Goal: Task Accomplishment & Management: Manage account settings

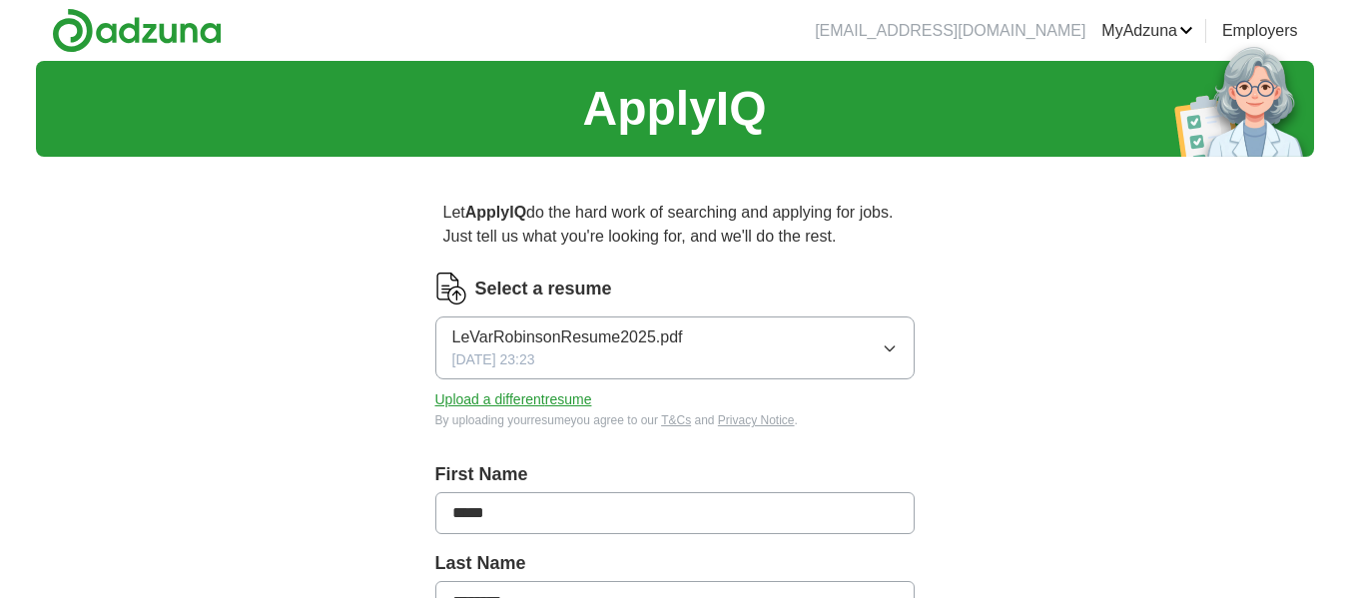
click at [909, 337] on button "LeVarRobinsonResume2025.pdf [DATE] 23:23" at bounding box center [674, 348] width 479 height 63
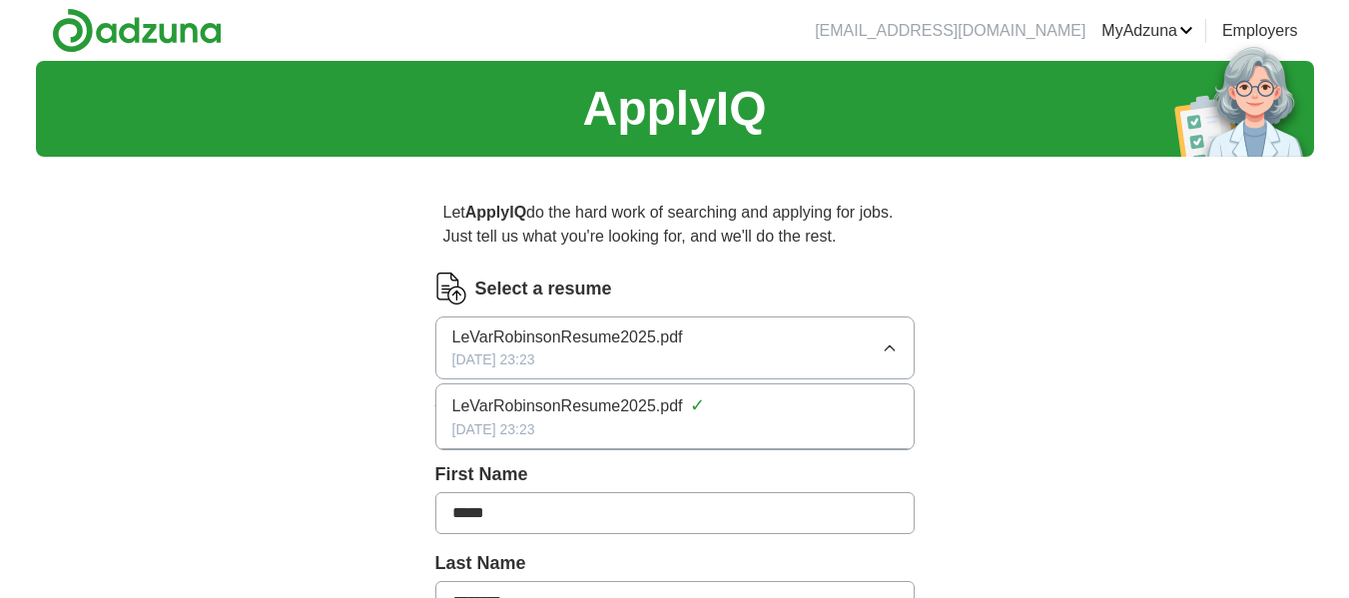
click at [509, 357] on span "[DATE] 23:23" at bounding box center [493, 360] width 83 height 21
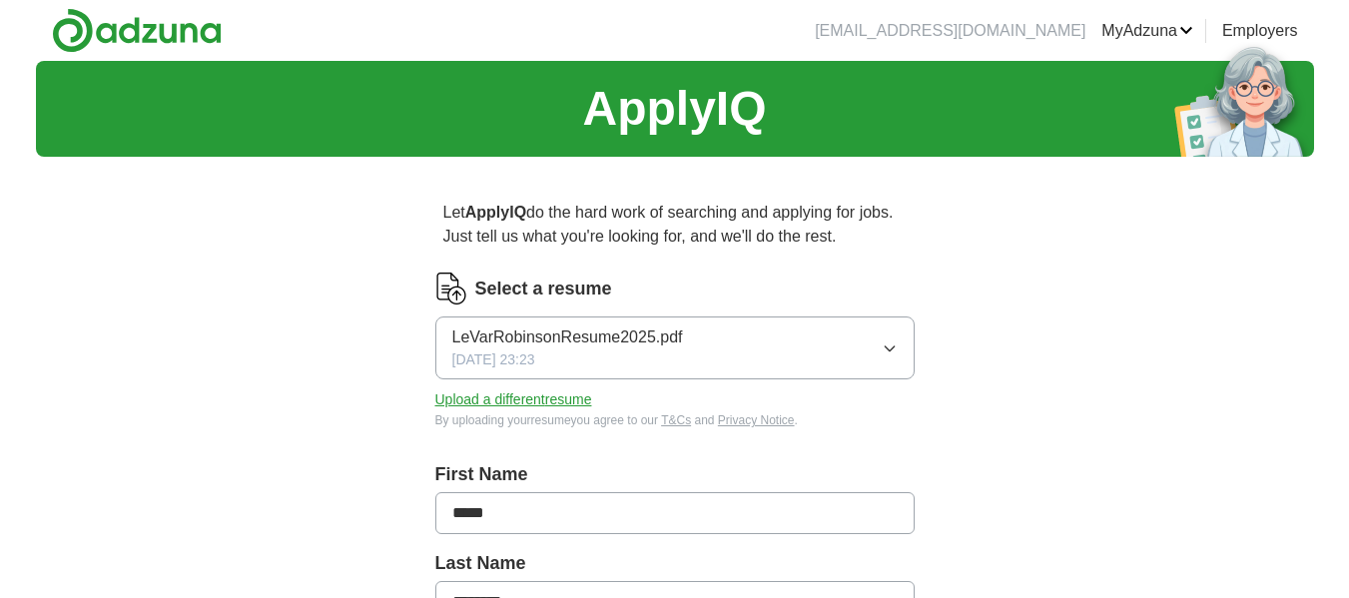
click at [499, 393] on button "Upload a different resume" at bounding box center [513, 399] width 157 height 21
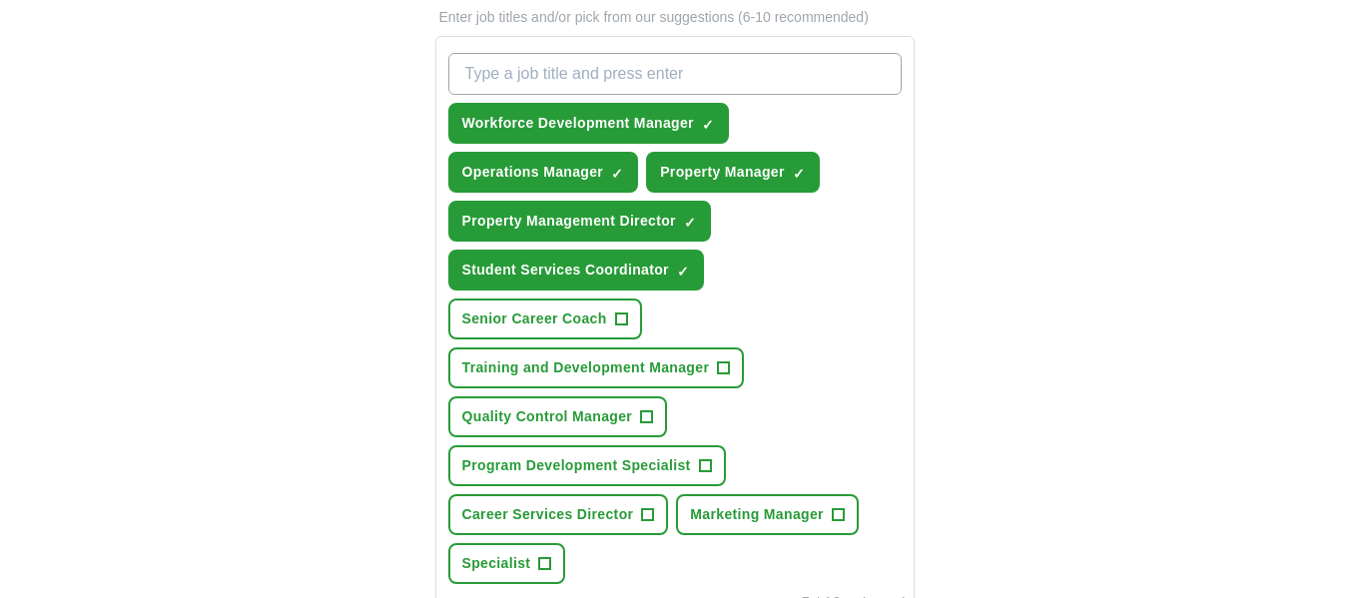
scroll to position [799, 0]
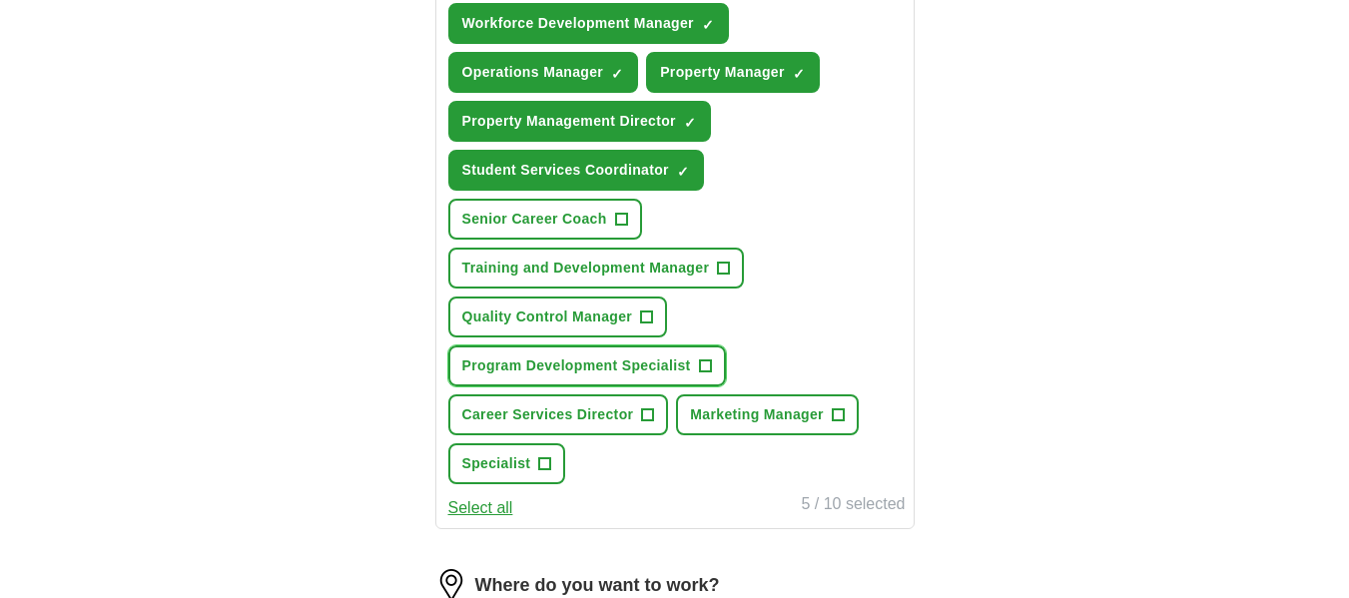
click at [705, 363] on span "+" at bounding box center [705, 367] width 12 height 16
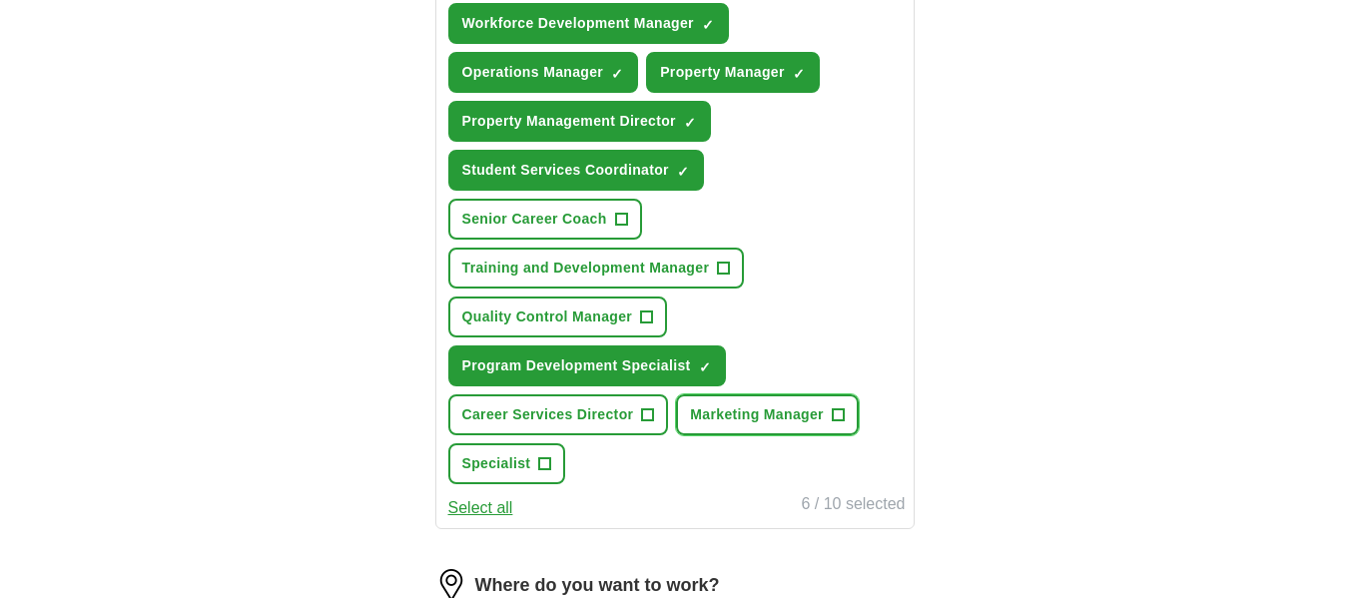
click at [840, 408] on span "+" at bounding box center [838, 415] width 12 height 16
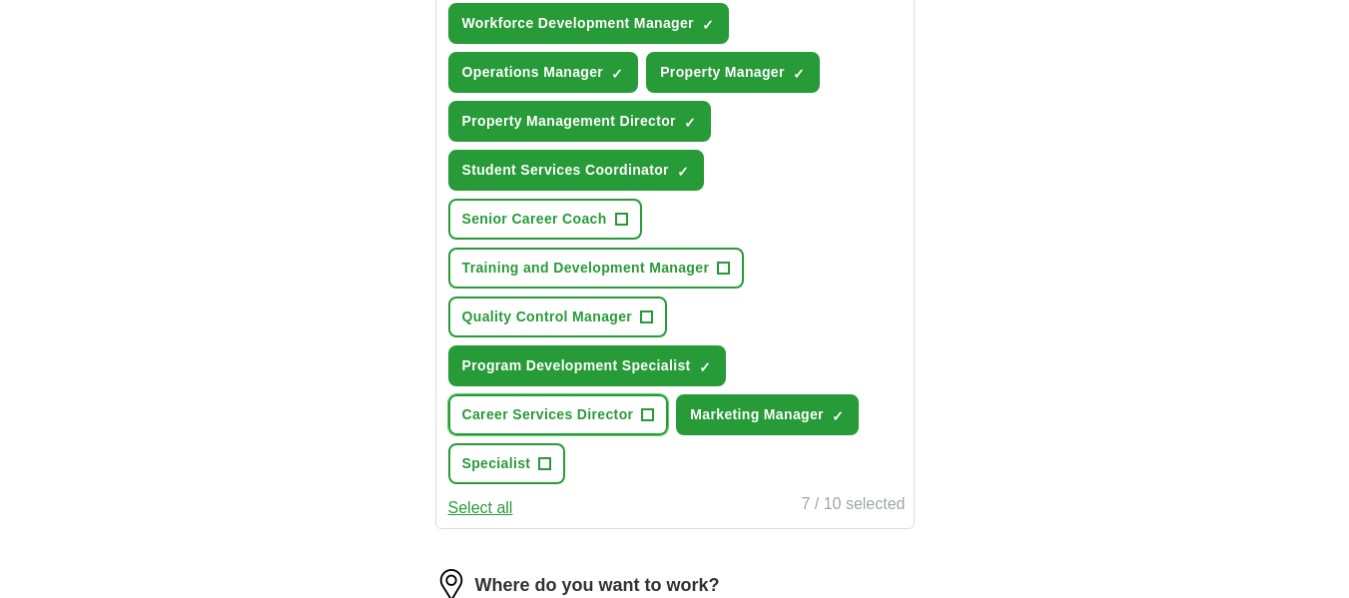
click at [651, 417] on span "+" at bounding box center [648, 415] width 12 height 16
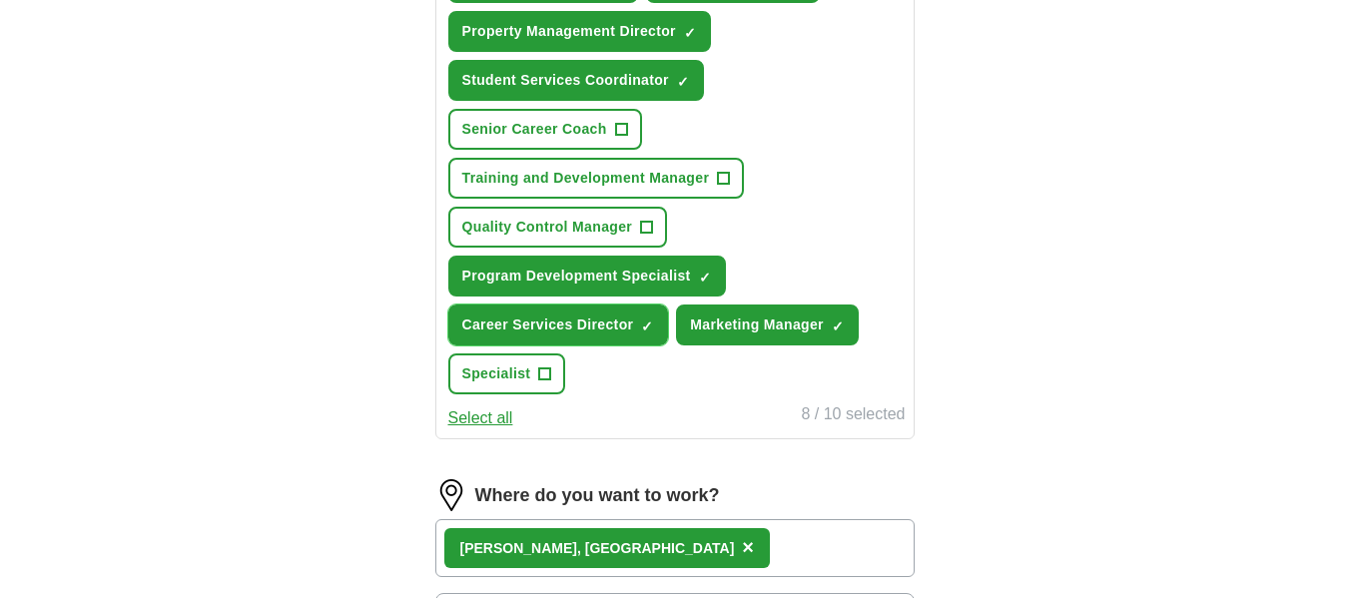
scroll to position [899, 0]
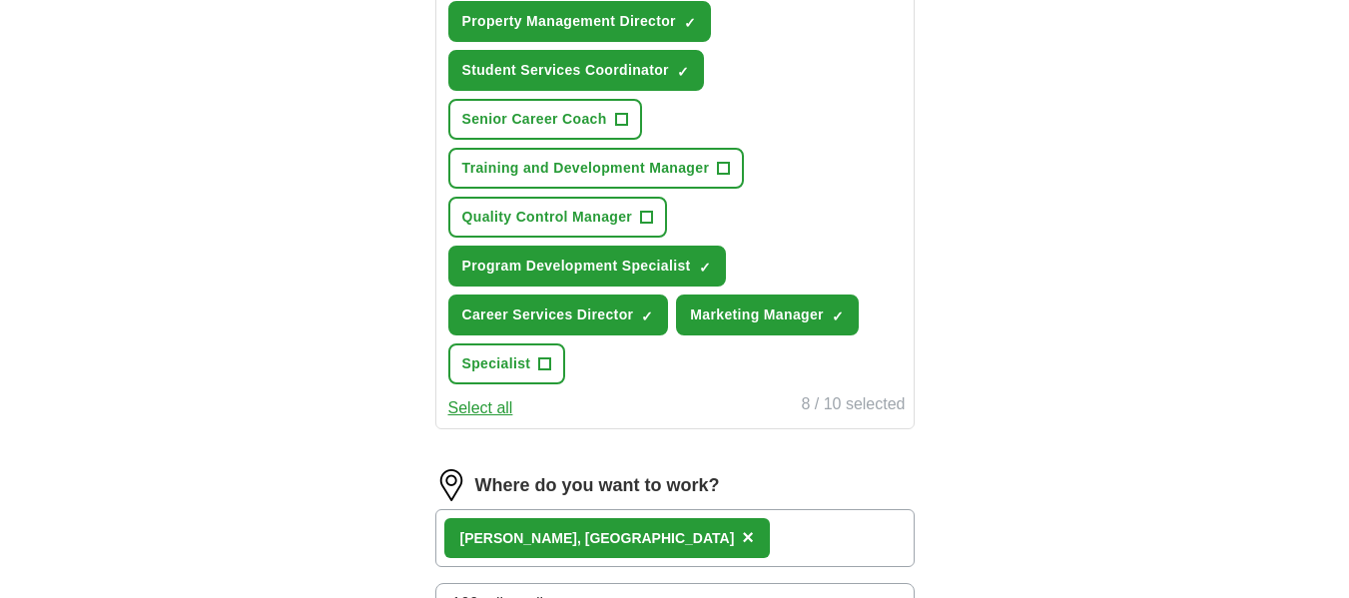
click at [491, 404] on button "Select all" at bounding box center [480, 408] width 65 height 24
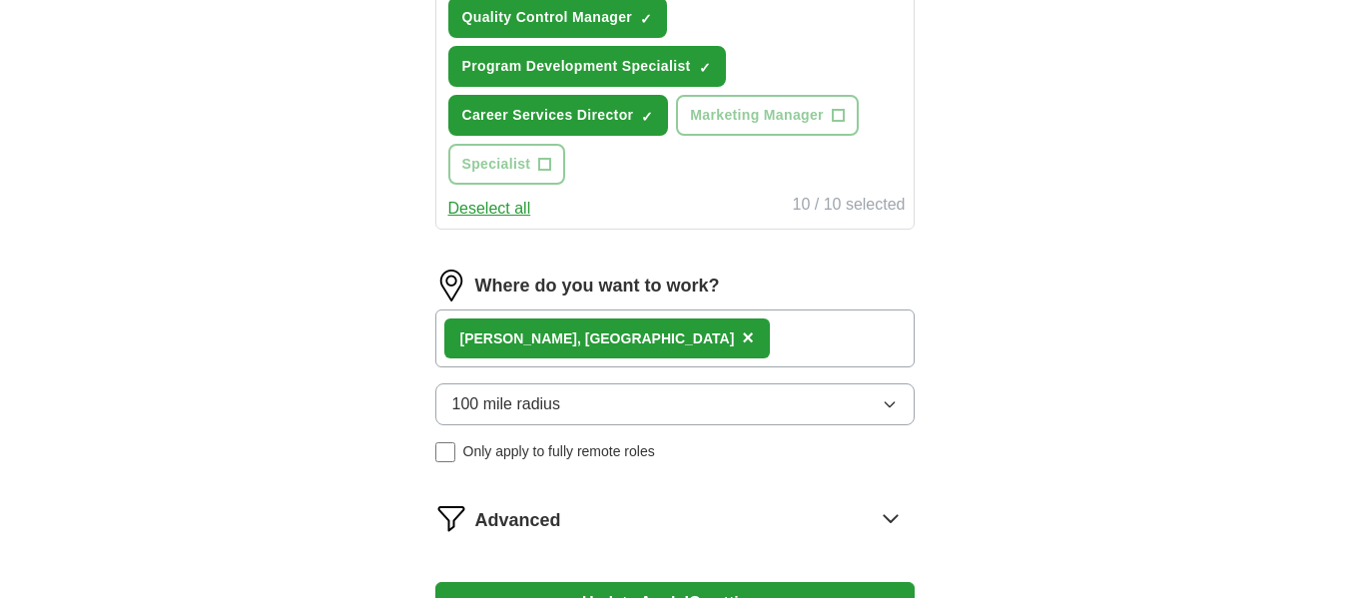
scroll to position [1198, 0]
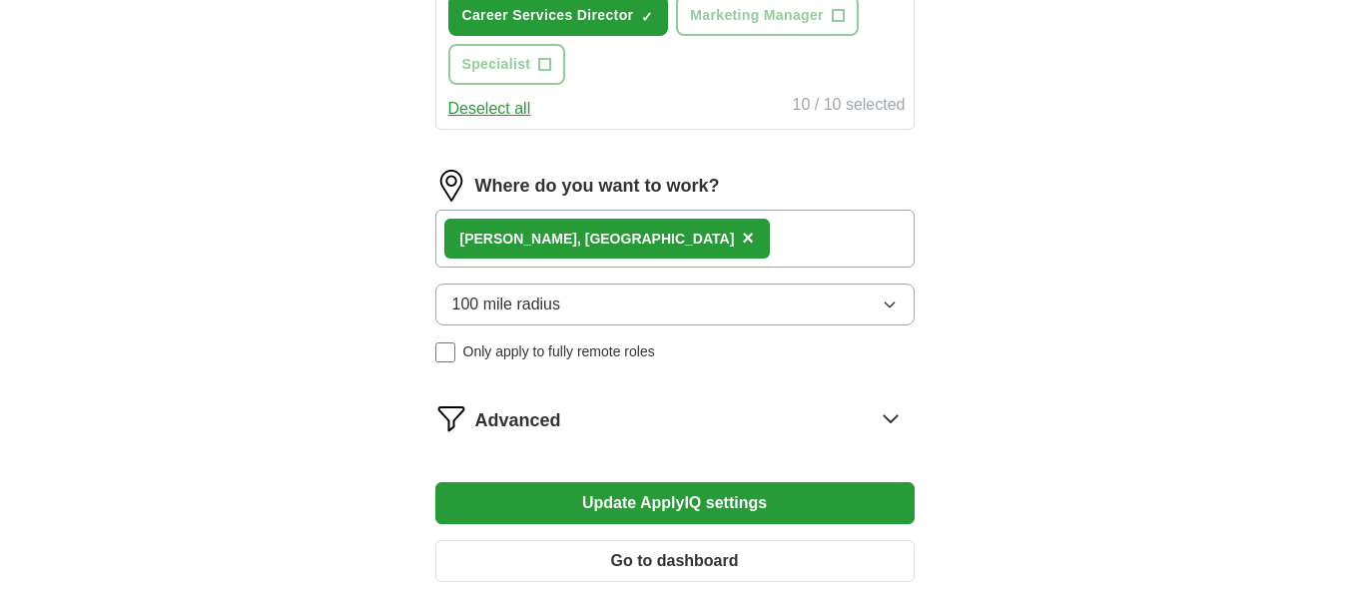
click at [709, 235] on div "[PERSON_NAME], [GEOGRAPHIC_DATA] ×" at bounding box center [674, 239] width 479 height 58
click at [543, 178] on label "Where do you want to work?" at bounding box center [597, 186] width 245 height 27
click at [632, 246] on div "[PERSON_NAME], [GEOGRAPHIC_DATA] ×" at bounding box center [674, 239] width 479 height 58
click at [587, 244] on div "[PERSON_NAME], [GEOGRAPHIC_DATA] ×" at bounding box center [674, 239] width 479 height 58
click at [585, 244] on div "[PERSON_NAME], [GEOGRAPHIC_DATA] ×" at bounding box center [674, 239] width 479 height 58
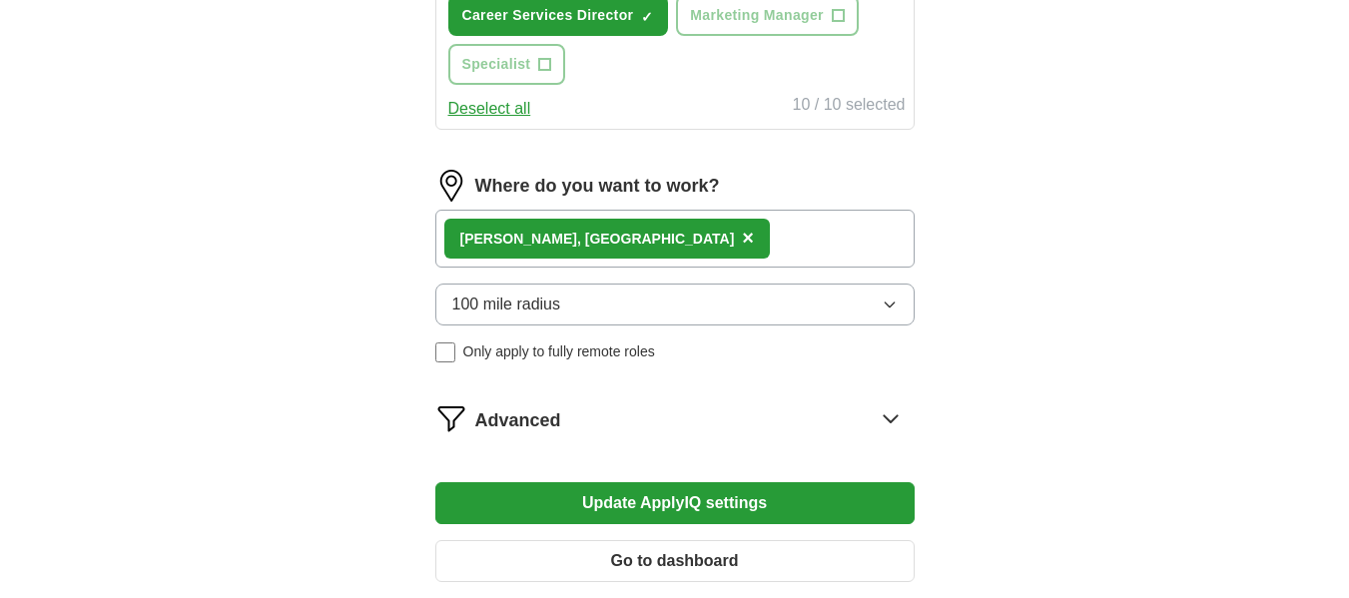
click at [892, 305] on icon "button" at bounding box center [889, 305] width 9 height 5
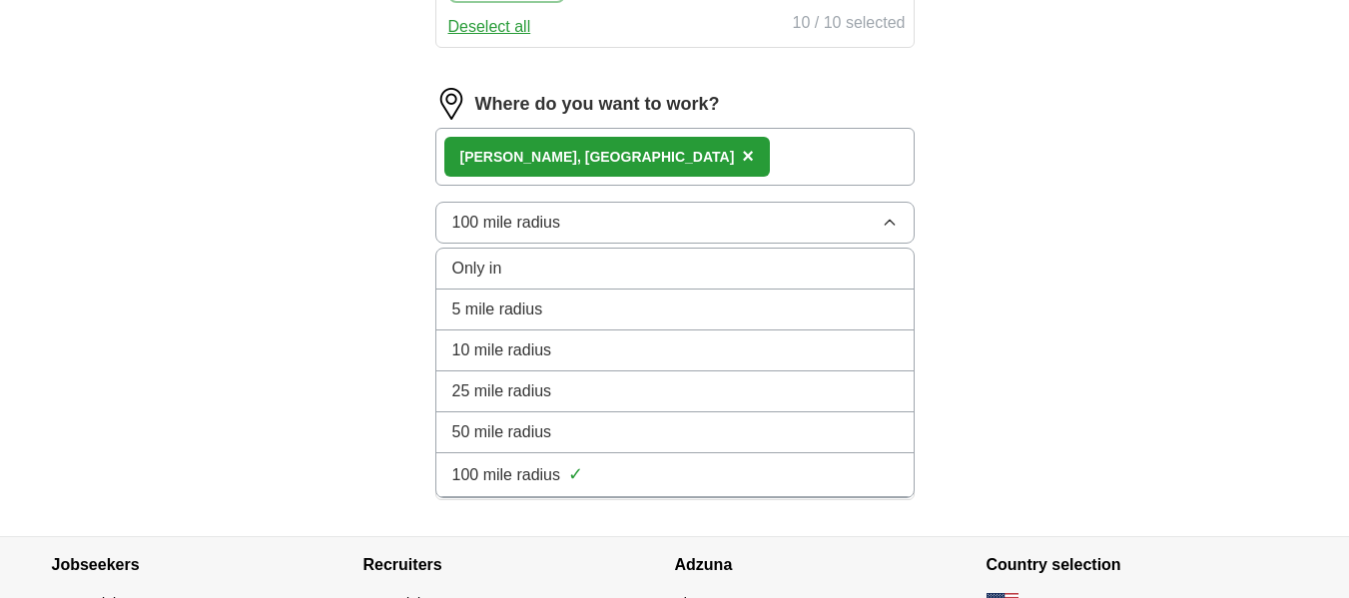
scroll to position [1420, 0]
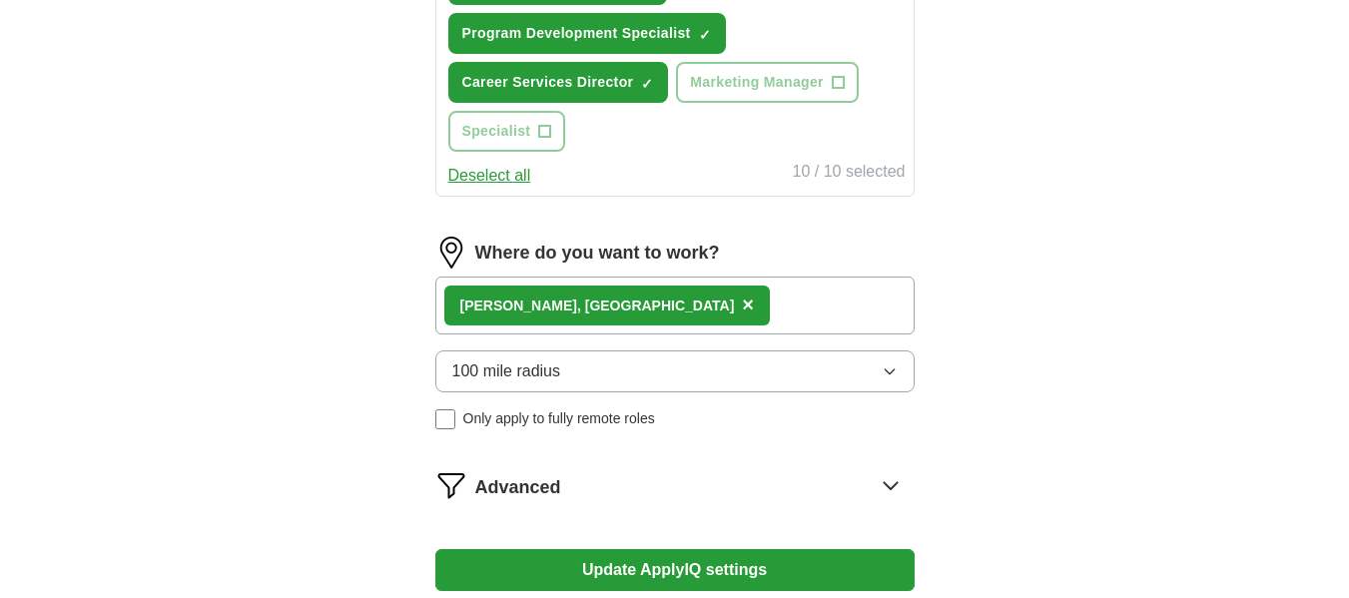
scroll to position [1120, 0]
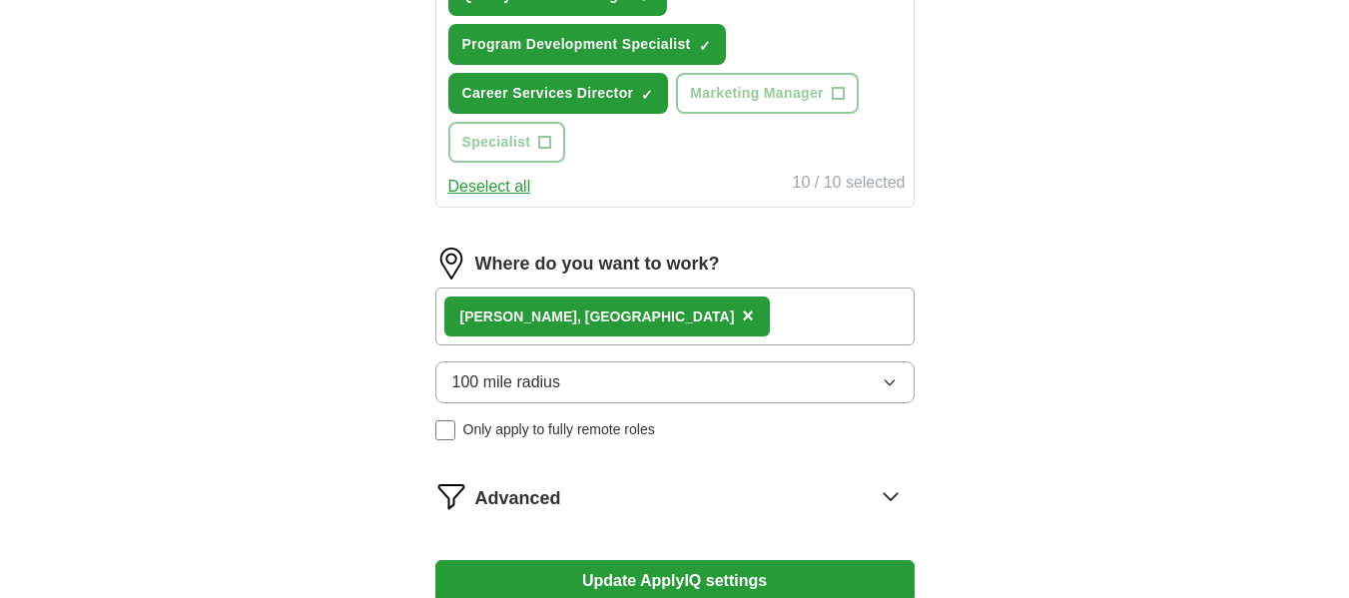
click at [567, 317] on div "[PERSON_NAME], [GEOGRAPHIC_DATA] ×" at bounding box center [607, 317] width 327 height 40
click at [742, 316] on span "×" at bounding box center [748, 316] width 12 height 22
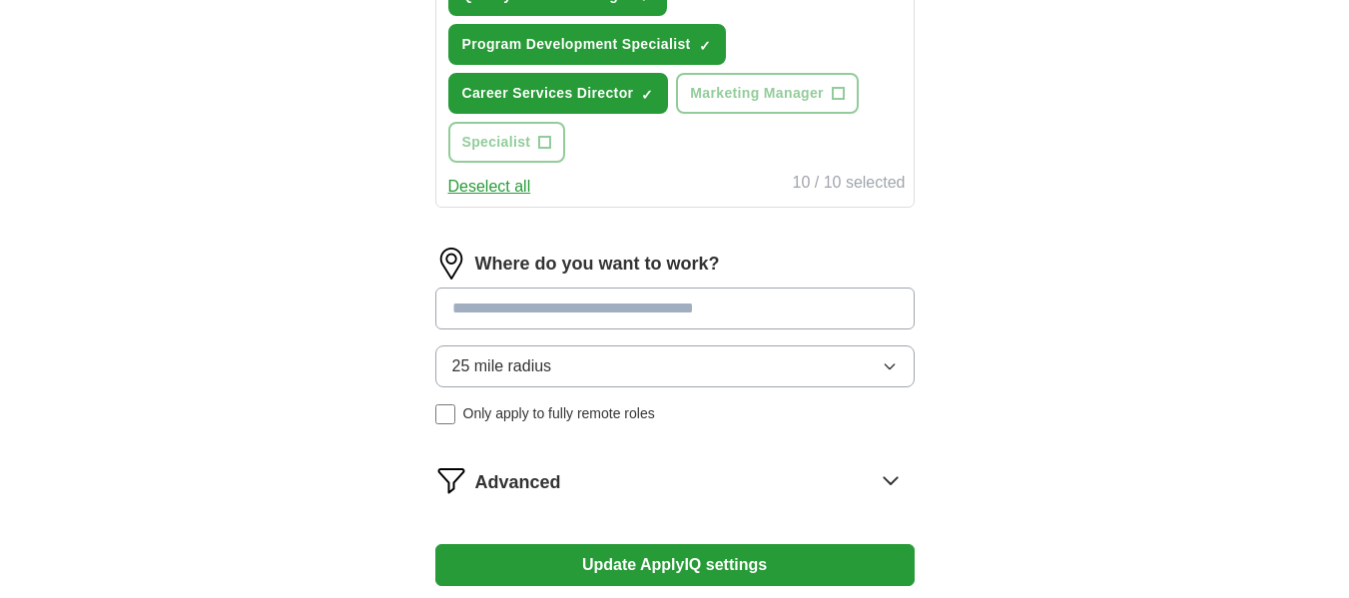
click at [714, 310] on input at bounding box center [674, 309] width 479 height 42
click at [683, 304] on input at bounding box center [674, 309] width 479 height 42
type input "***"
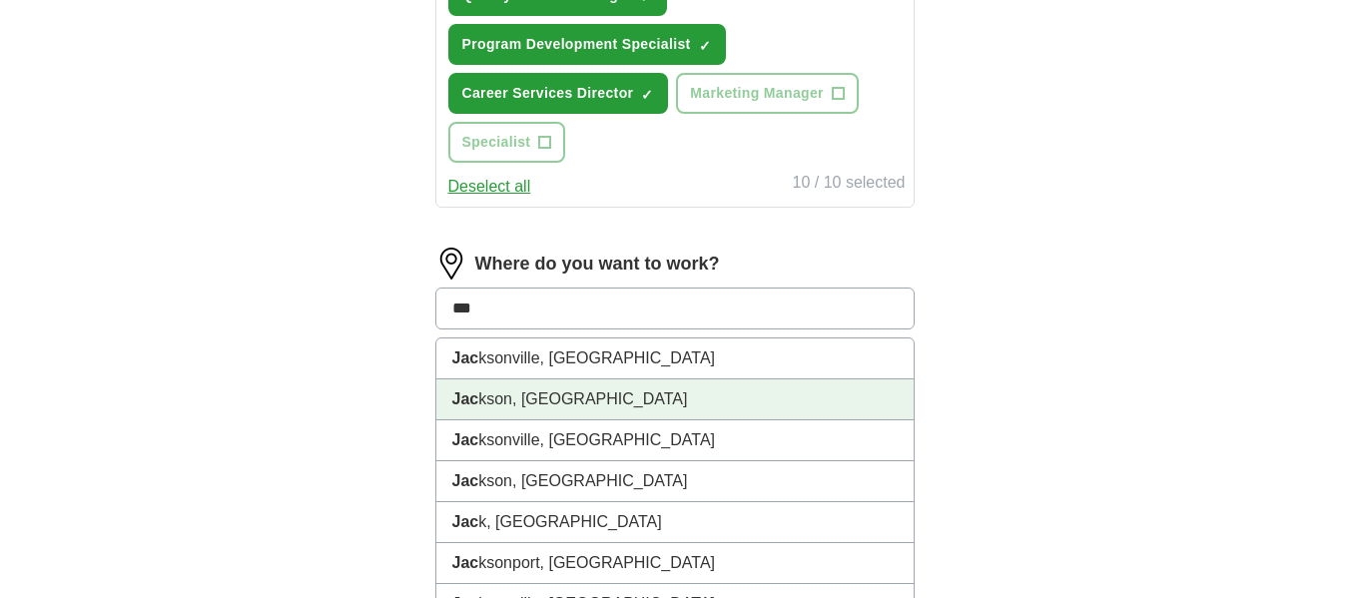
click at [558, 401] on li "Jac kson, [GEOGRAPHIC_DATA]" at bounding box center [674, 399] width 477 height 41
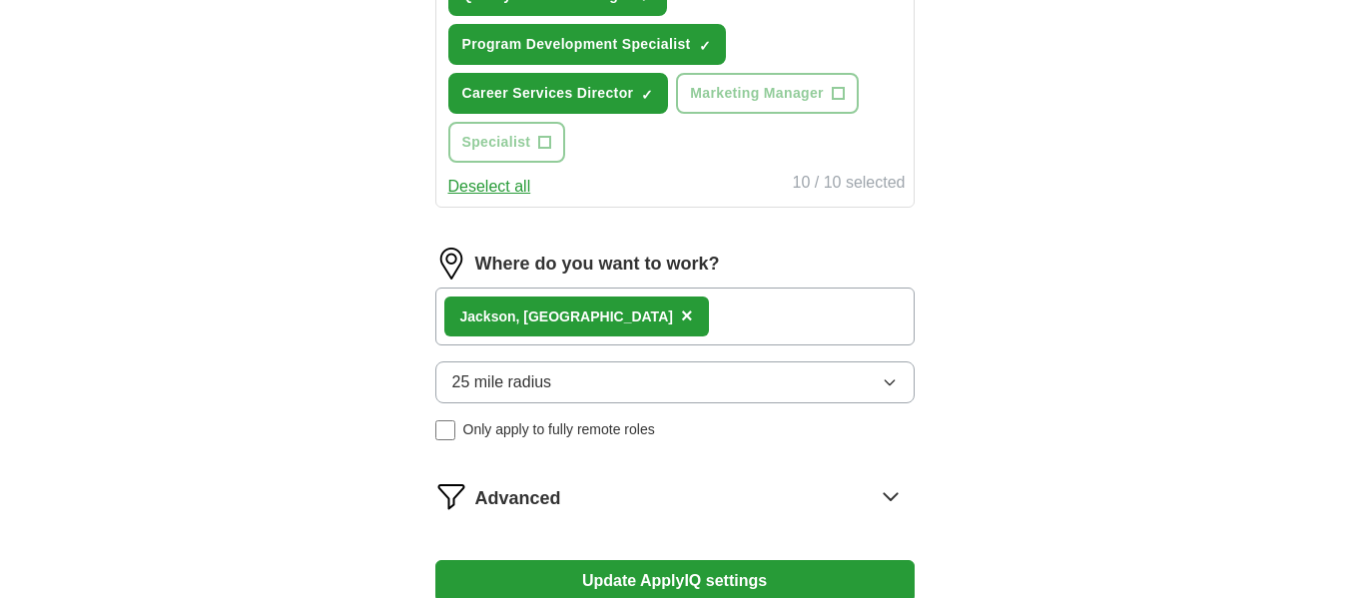
click at [899, 392] on button "25 mile radius" at bounding box center [674, 383] width 479 height 42
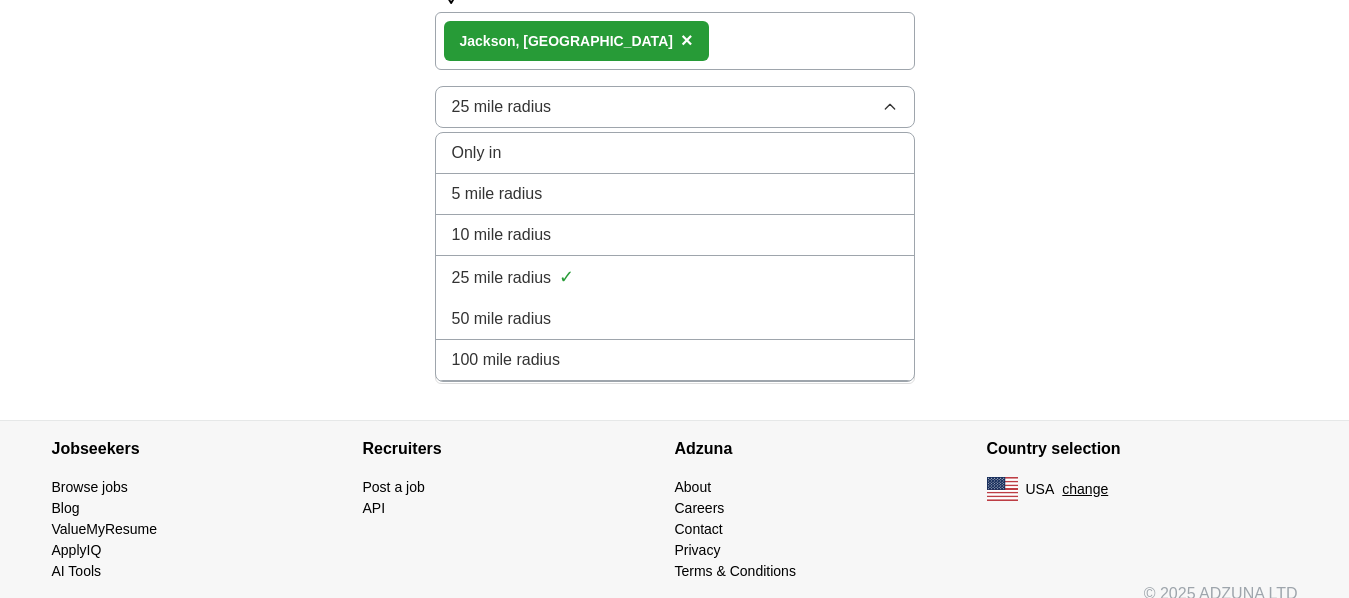
scroll to position [1420, 0]
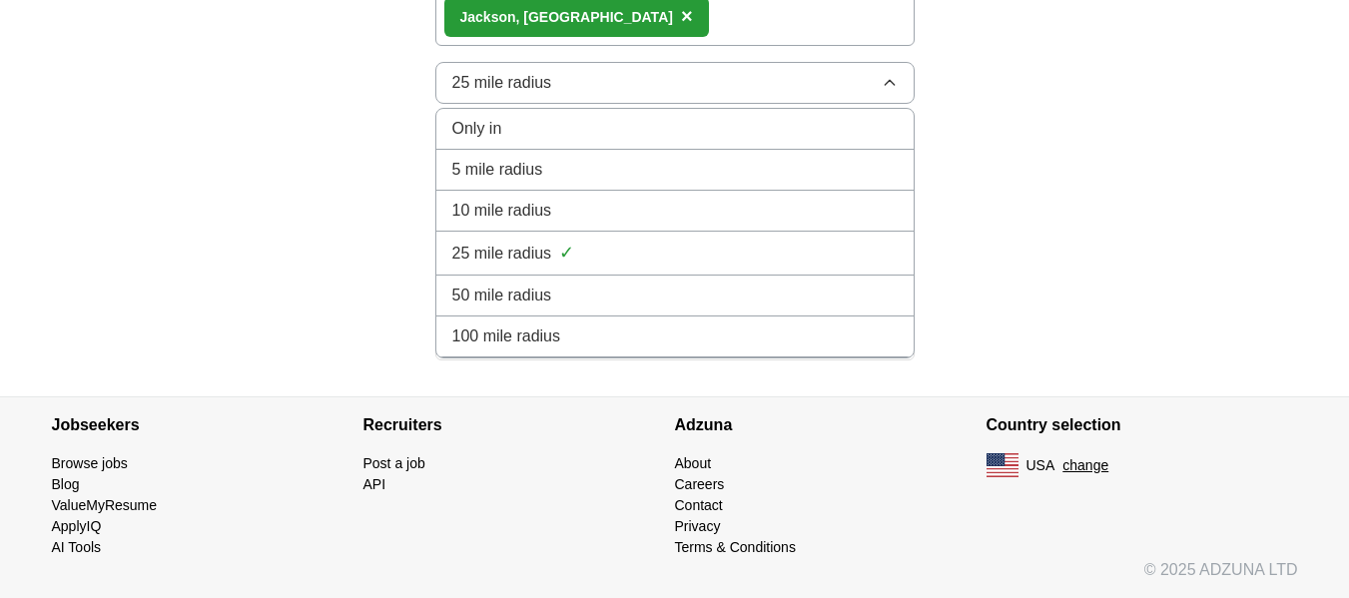
click at [735, 337] on div "100 mile radius" at bounding box center [674, 337] width 445 height 24
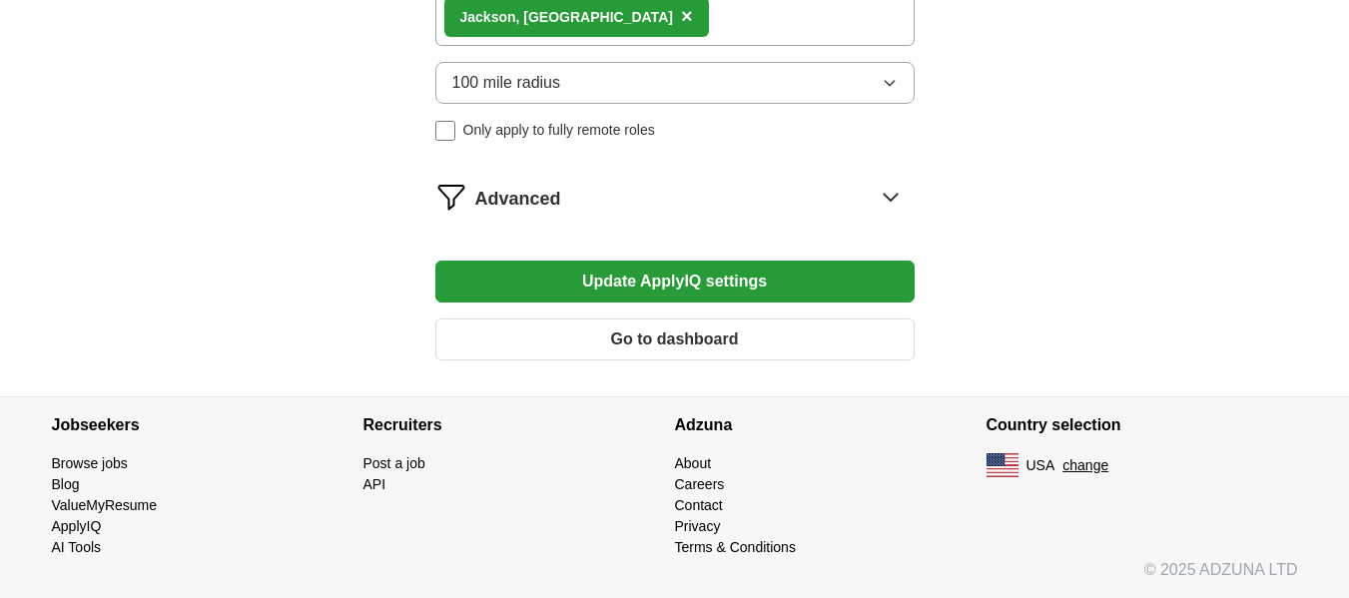
click at [759, 286] on button "Update ApplyIQ settings" at bounding box center [674, 282] width 479 height 42
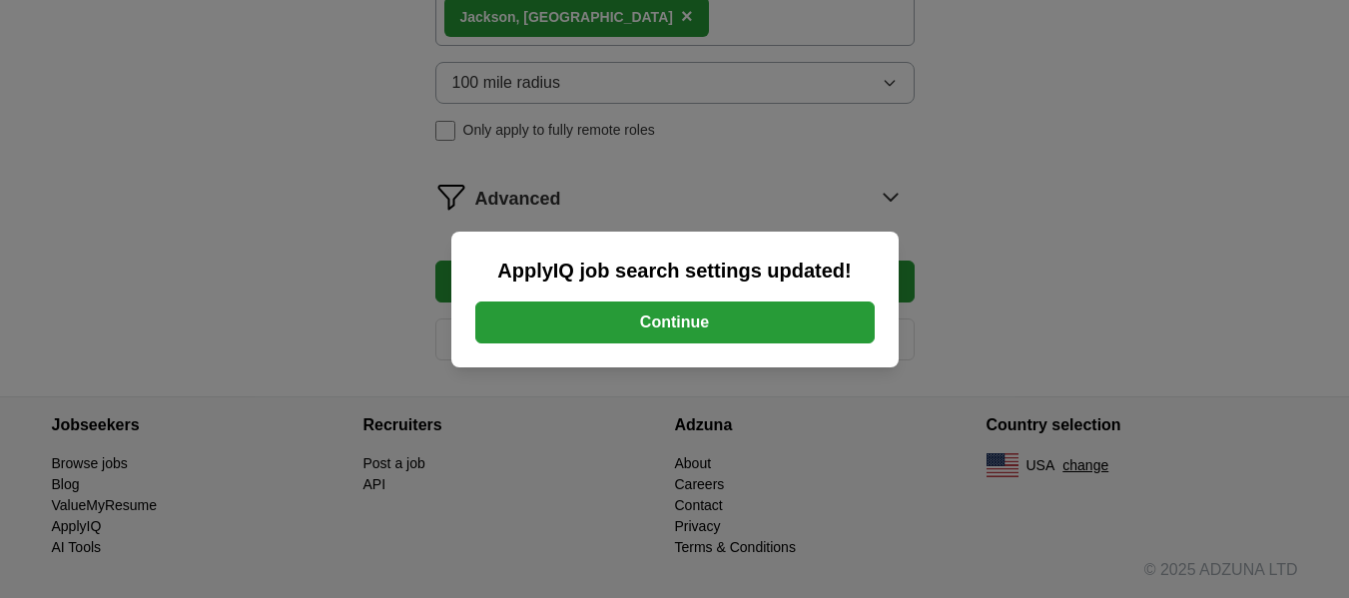
click at [849, 328] on button "Continue" at bounding box center [674, 323] width 399 height 42
